Goal: Book appointment/travel/reservation

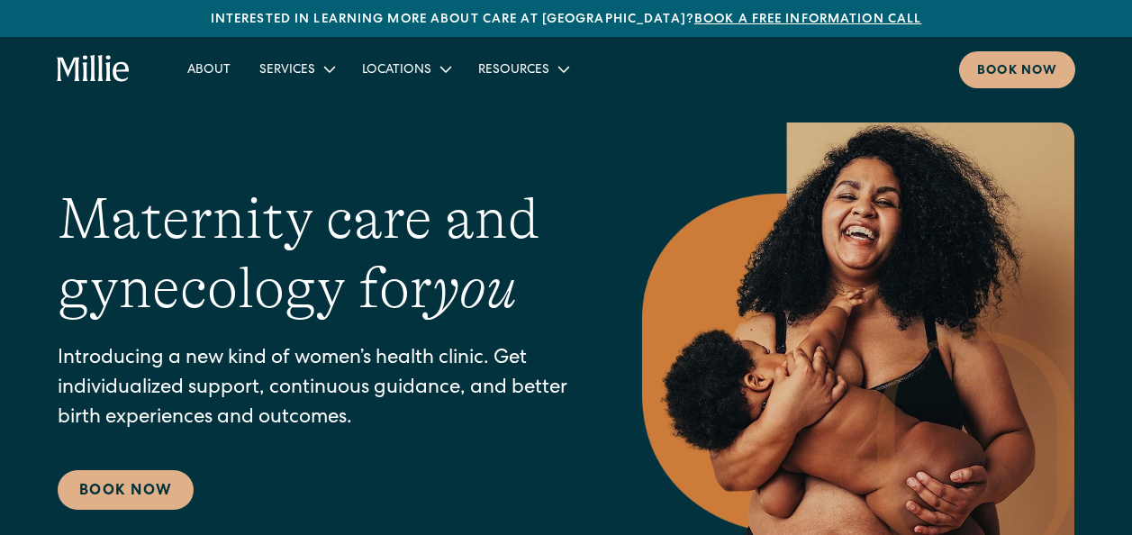
click at [985, 66] on div "Book now" at bounding box center [1017, 71] width 80 height 19
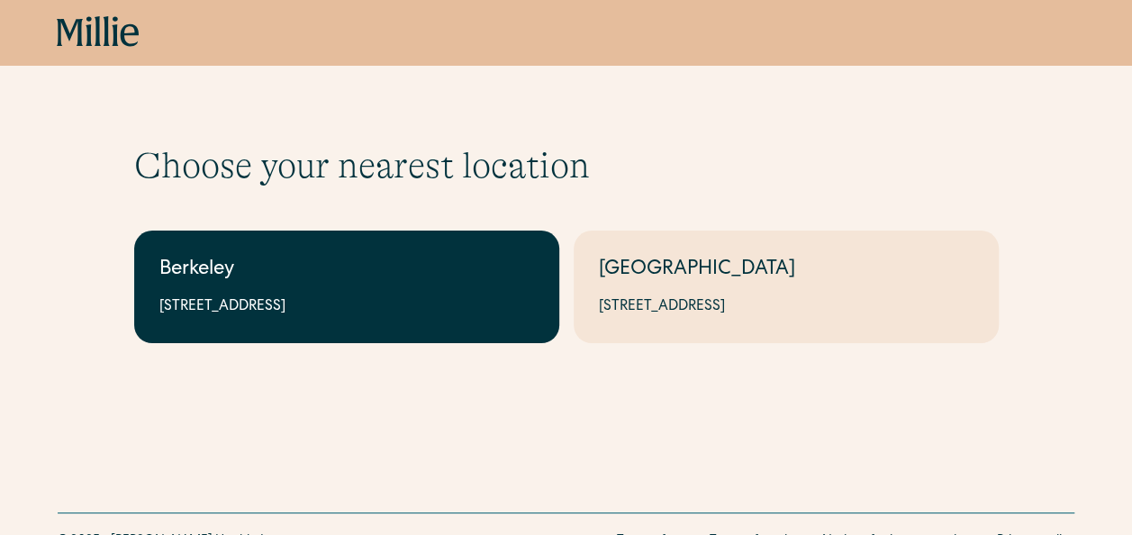
click at [382, 255] on link "Berkeley 2999 Regent St, Suite 524, Berkeley, CA 94705" at bounding box center [346, 287] width 425 height 113
click at [382, 255] on link "Berkeley [STREET_ADDRESS]" at bounding box center [346, 287] width 425 height 113
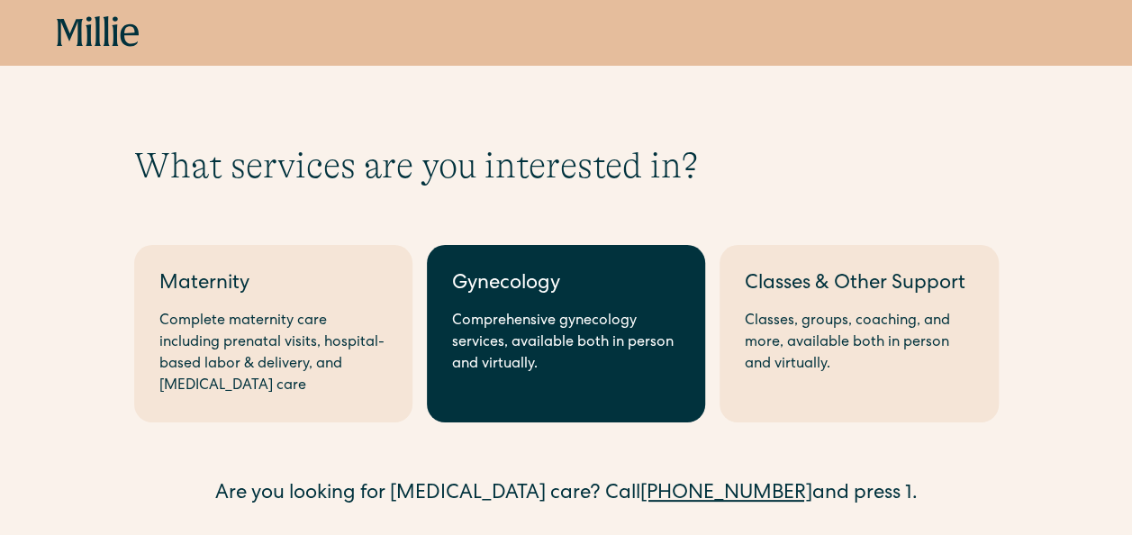
click at [519, 312] on div "Comprehensive gynecology services, available both in person and virtually." at bounding box center [566, 343] width 228 height 65
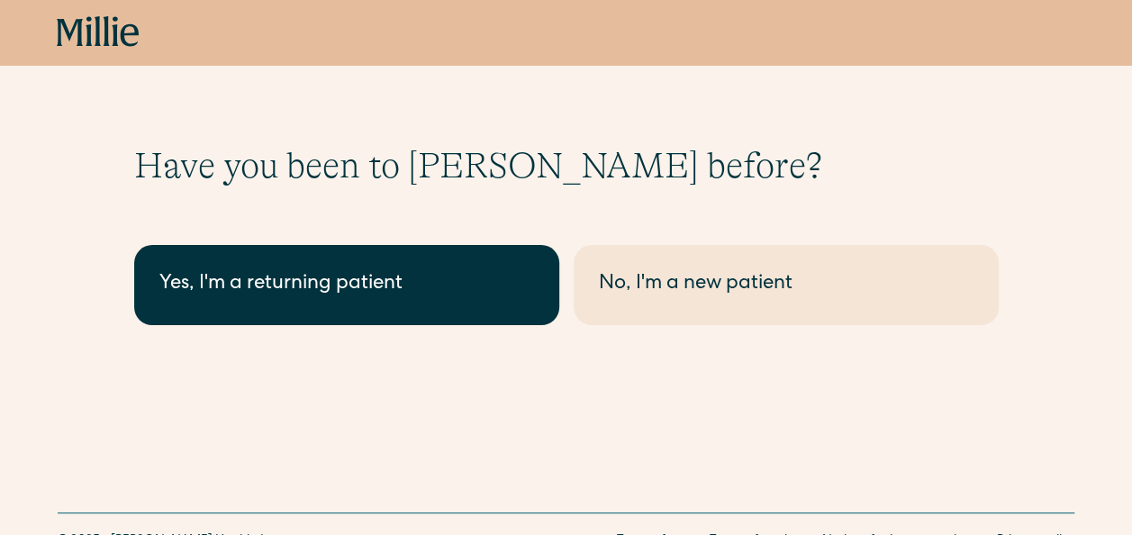
click at [448, 276] on div "Yes, I'm a returning patient" at bounding box center [346, 285] width 375 height 30
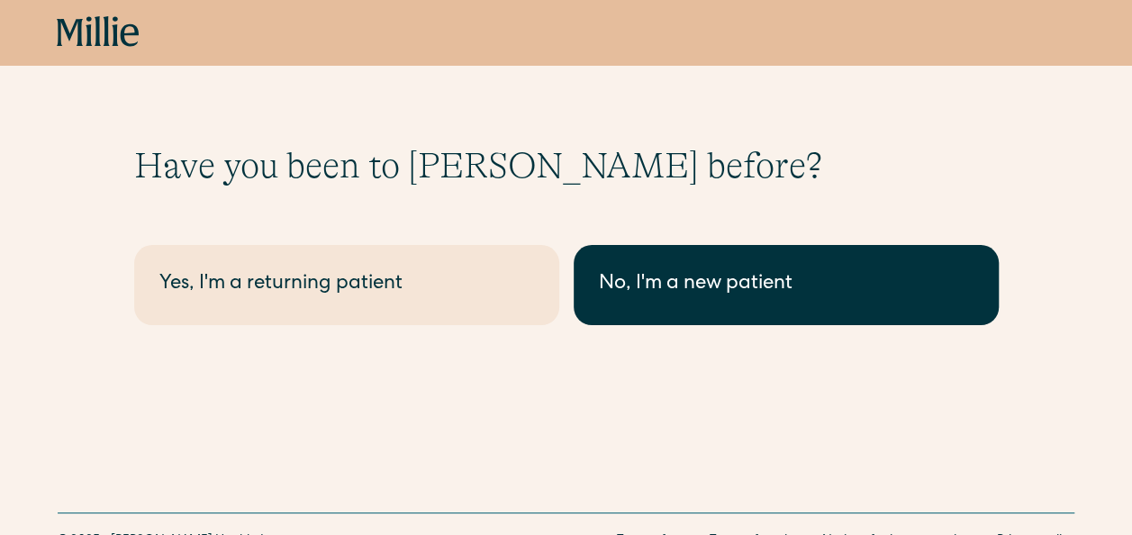
click at [701, 294] on div "No, I'm a new patient" at bounding box center [786, 285] width 375 height 30
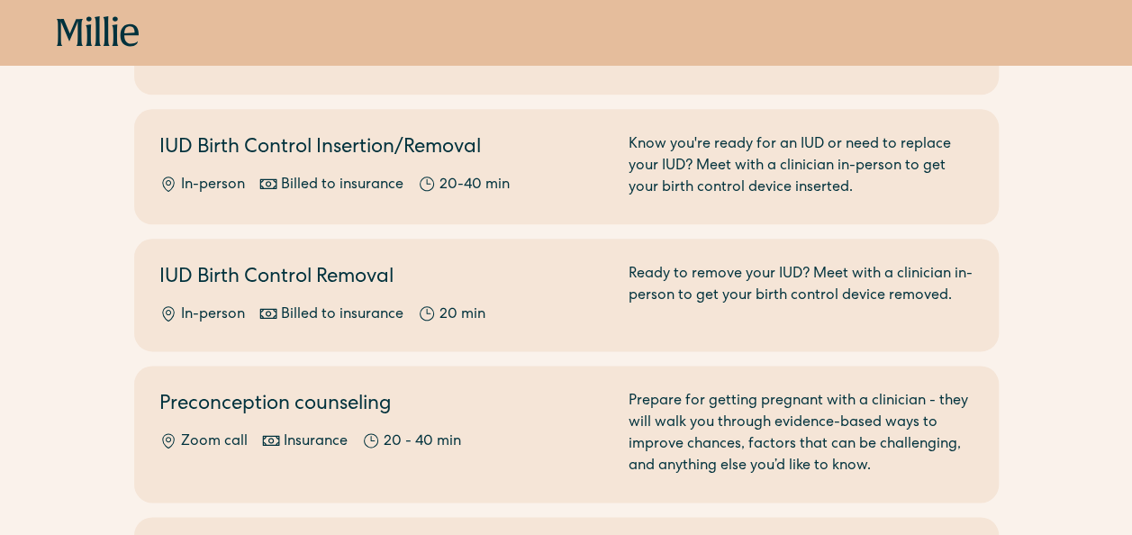
scroll to position [939, 0]
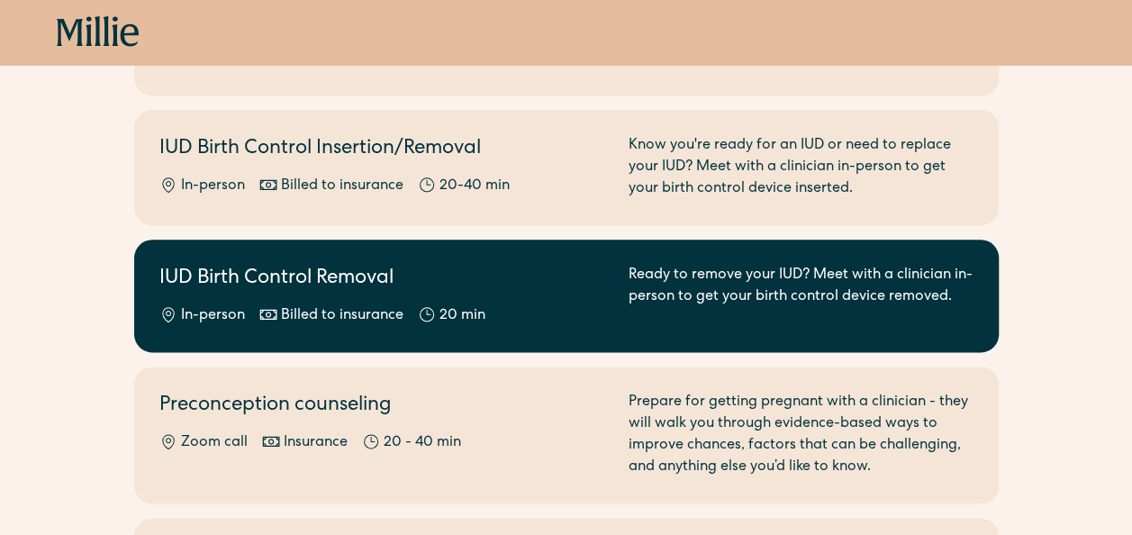
click at [553, 305] on div "In-person Billed to insurance 20 min" at bounding box center [383, 316] width 448 height 22
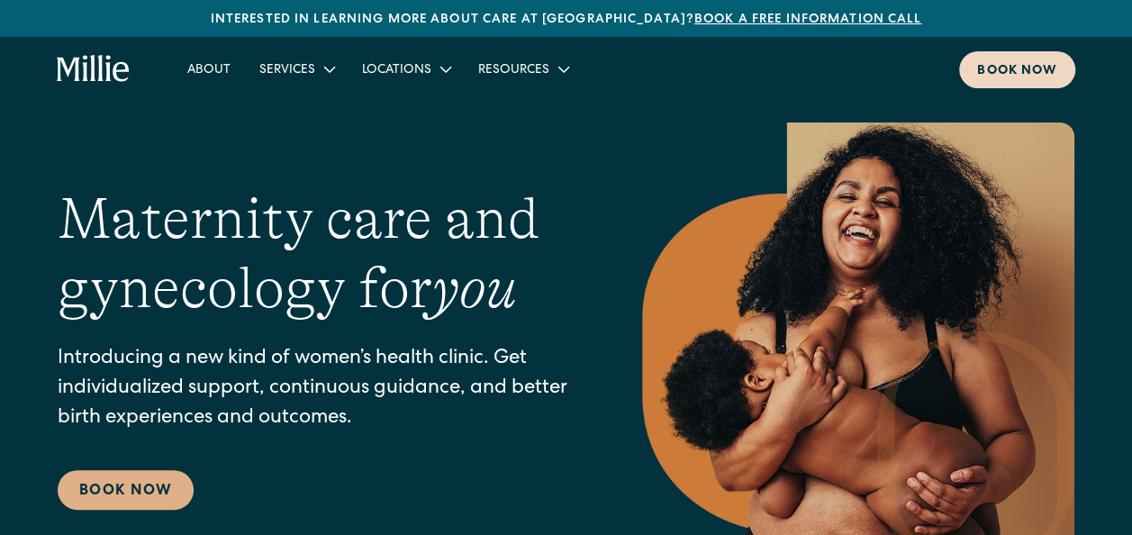
click at [996, 65] on div "Book now" at bounding box center [1017, 71] width 80 height 19
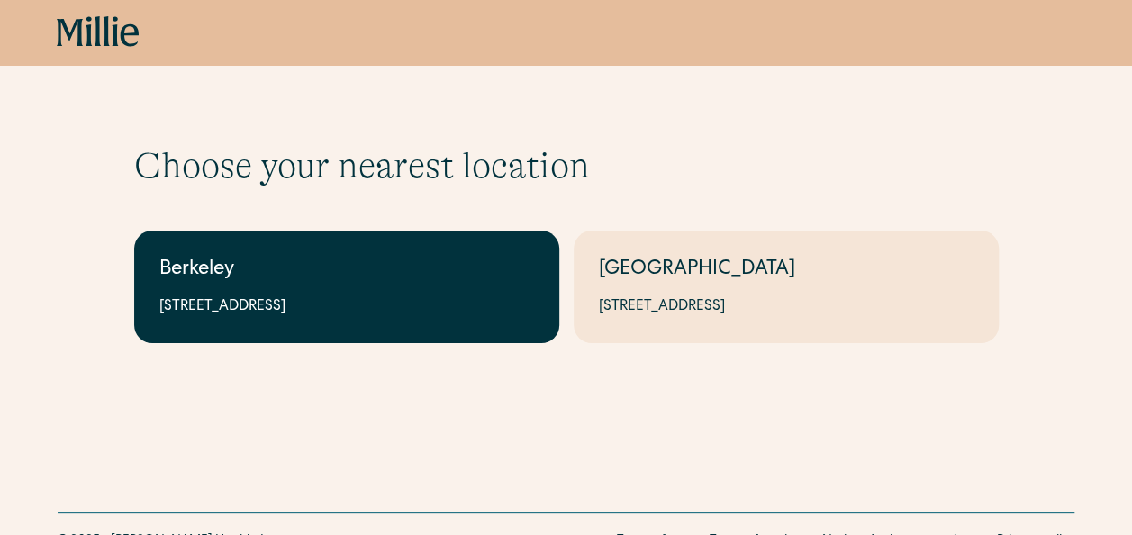
click at [409, 304] on div "[STREET_ADDRESS]" at bounding box center [346, 307] width 375 height 22
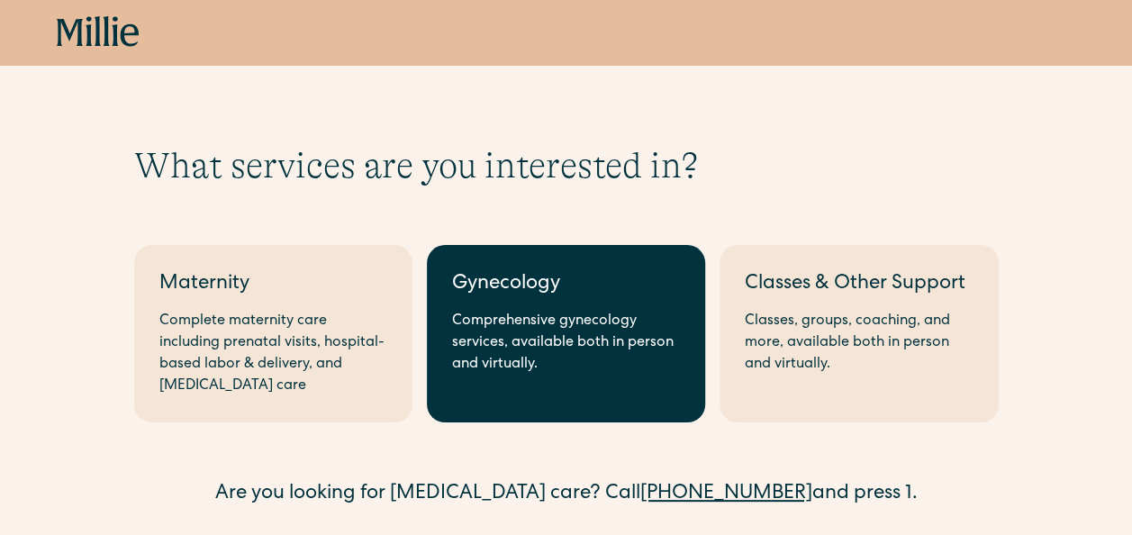
click at [603, 321] on div "Comprehensive gynecology services, available both in person and virtually." at bounding box center [566, 343] width 228 height 65
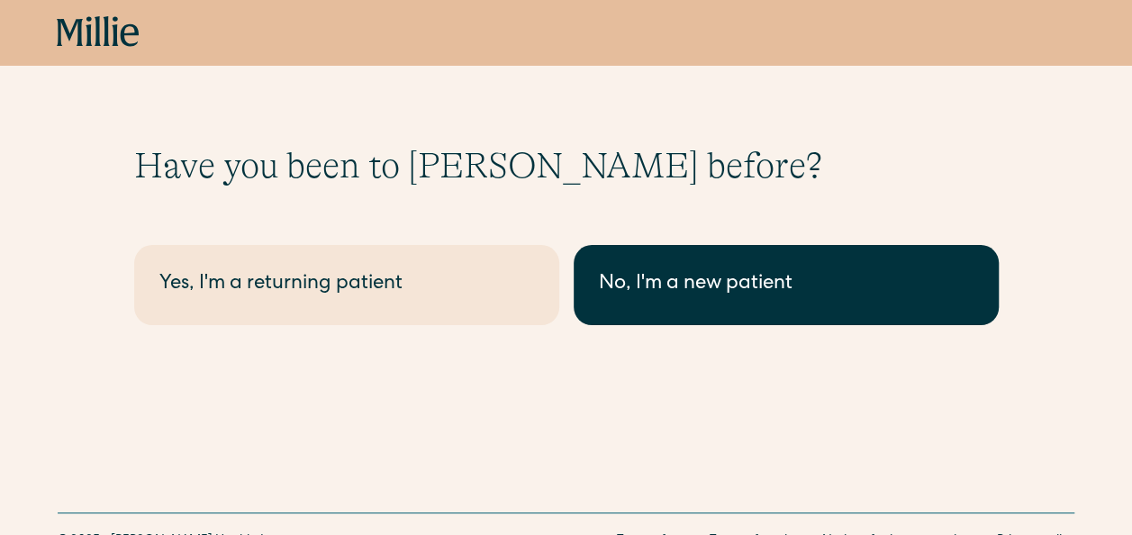
click at [613, 284] on div "No, I'm a new patient" at bounding box center [786, 285] width 375 height 30
drag, startPoint x: 613, startPoint y: 284, endPoint x: 713, endPoint y: 284, distance: 99.9
click at [713, 284] on div "No, I'm a new patient" at bounding box center [786, 285] width 375 height 30
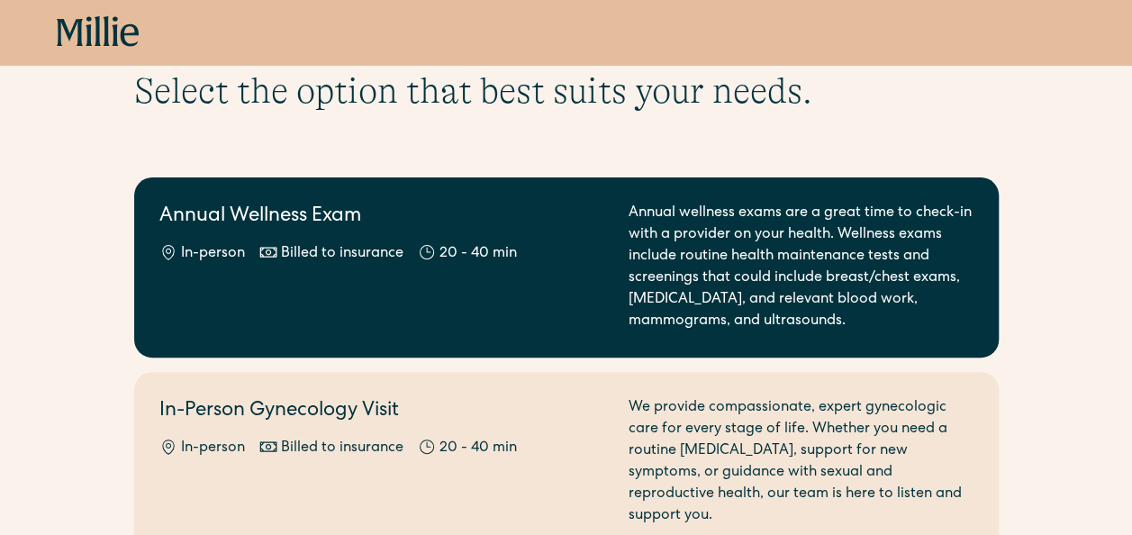
scroll to position [194, 0]
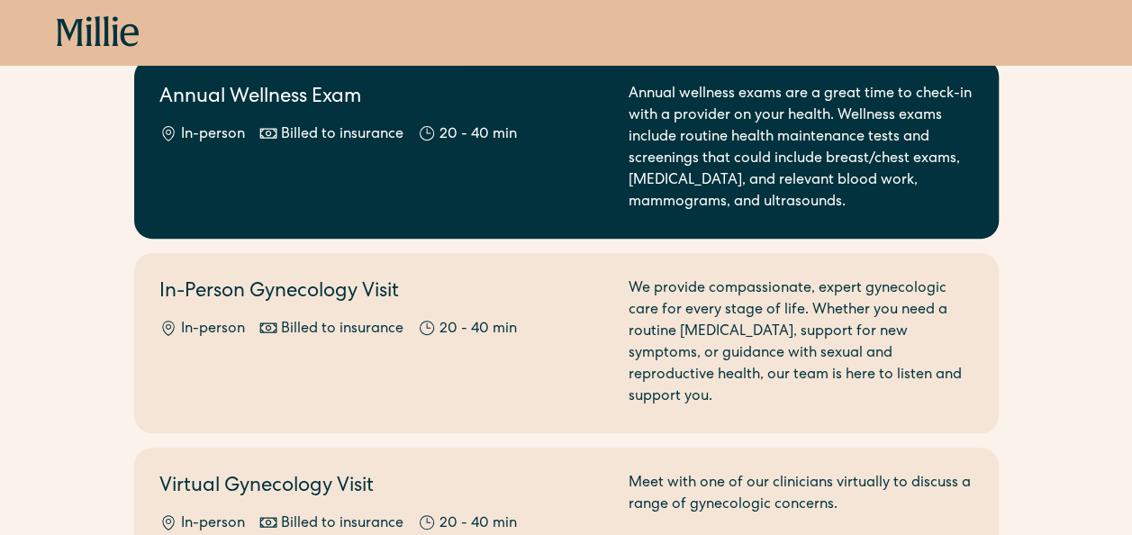
click at [529, 189] on div "Annual Wellness Exam In-person Billed to insurance 20 - 40 min" at bounding box center [383, 149] width 448 height 130
